Goal: Find specific page/section: Find specific page/section

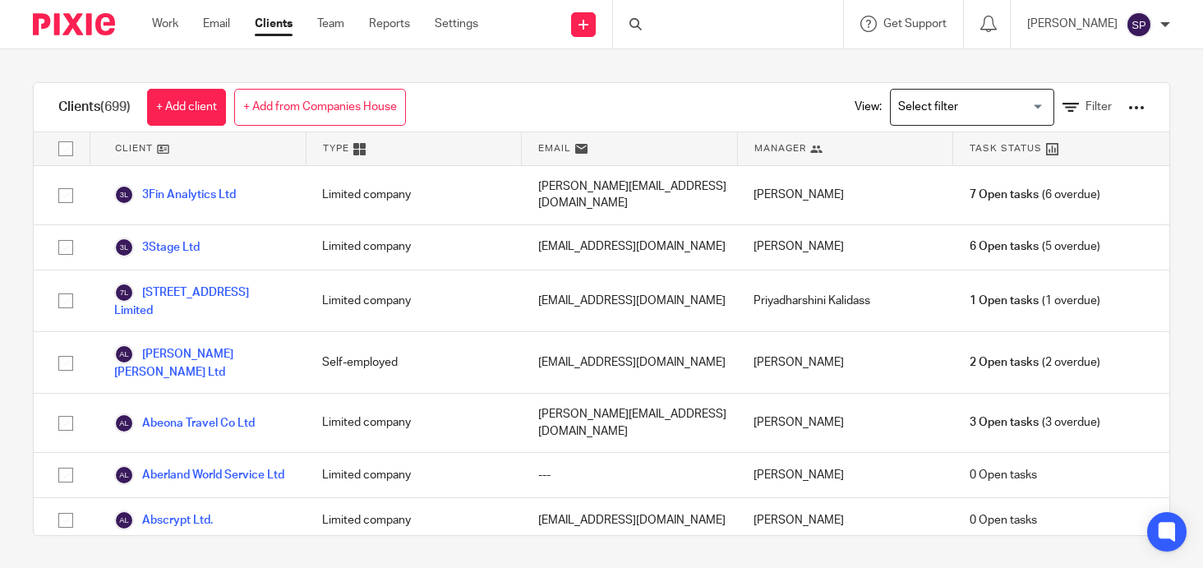
click at [662, 21] on div at bounding box center [728, 24] width 230 height 48
click at [665, 30] on input "Search" at bounding box center [720, 27] width 148 height 15
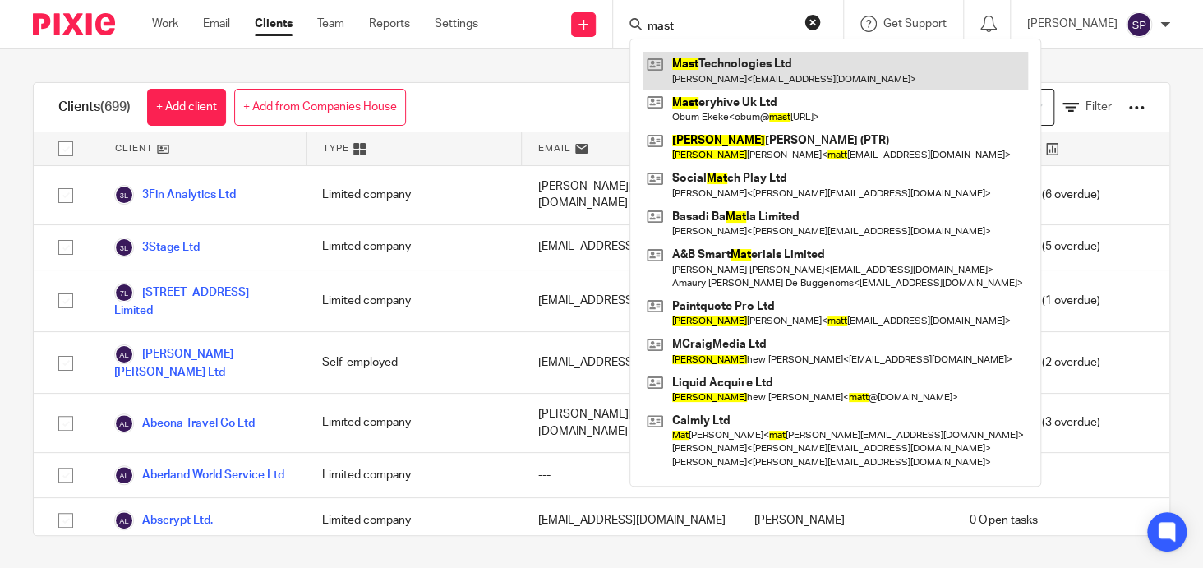
type input "mast"
click at [710, 60] on link at bounding box center [835, 71] width 385 height 38
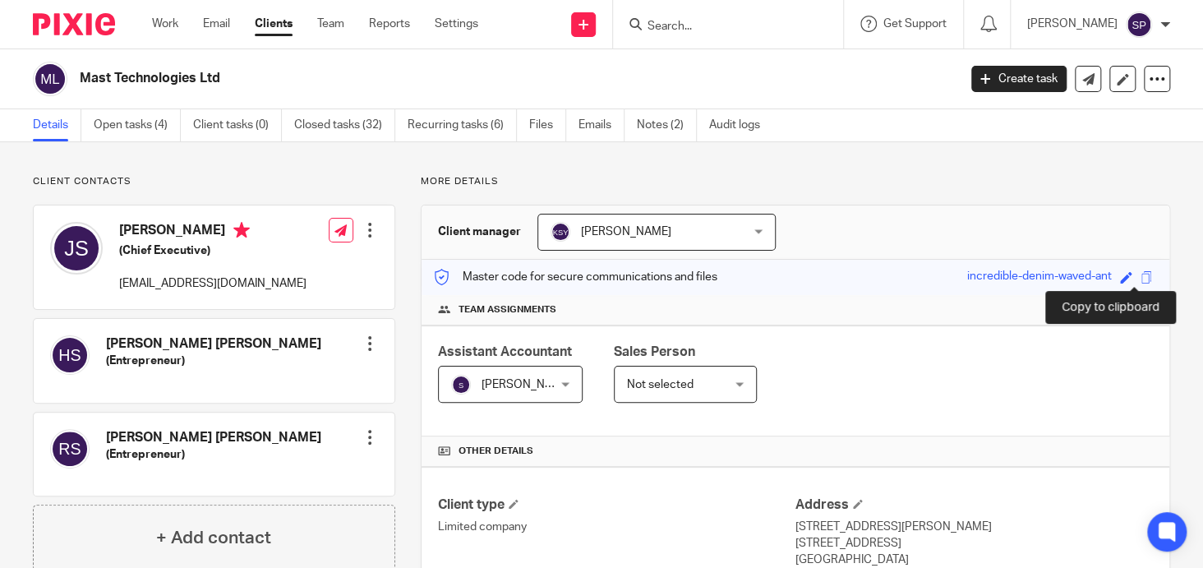
click at [1140, 278] on span at bounding box center [1146, 277] width 12 height 12
click at [1140, 275] on span at bounding box center [1146, 277] width 12 height 12
